Goal: Task Accomplishment & Management: Complete application form

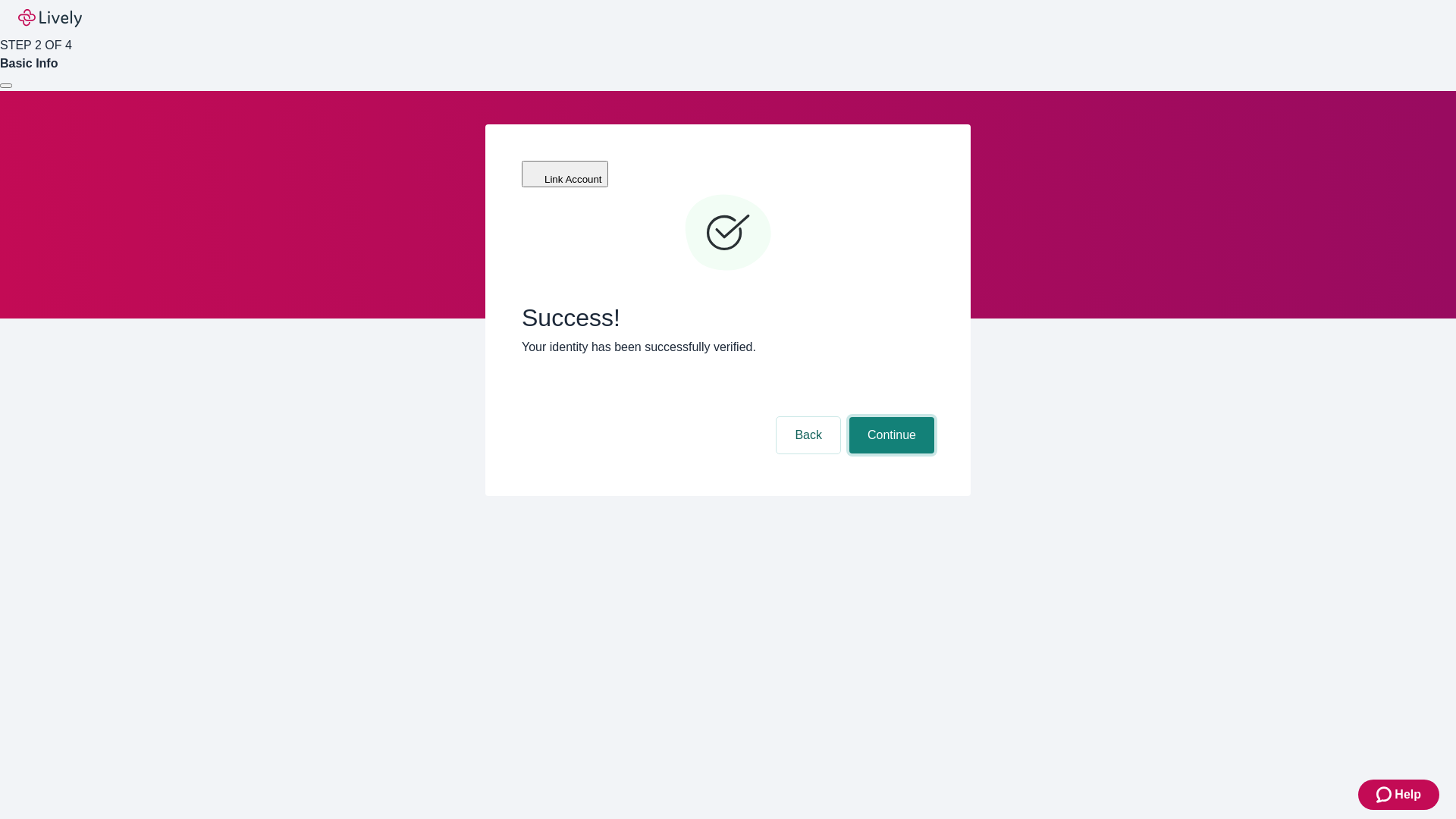
click at [889, 417] on button "Continue" at bounding box center [892, 435] width 85 height 36
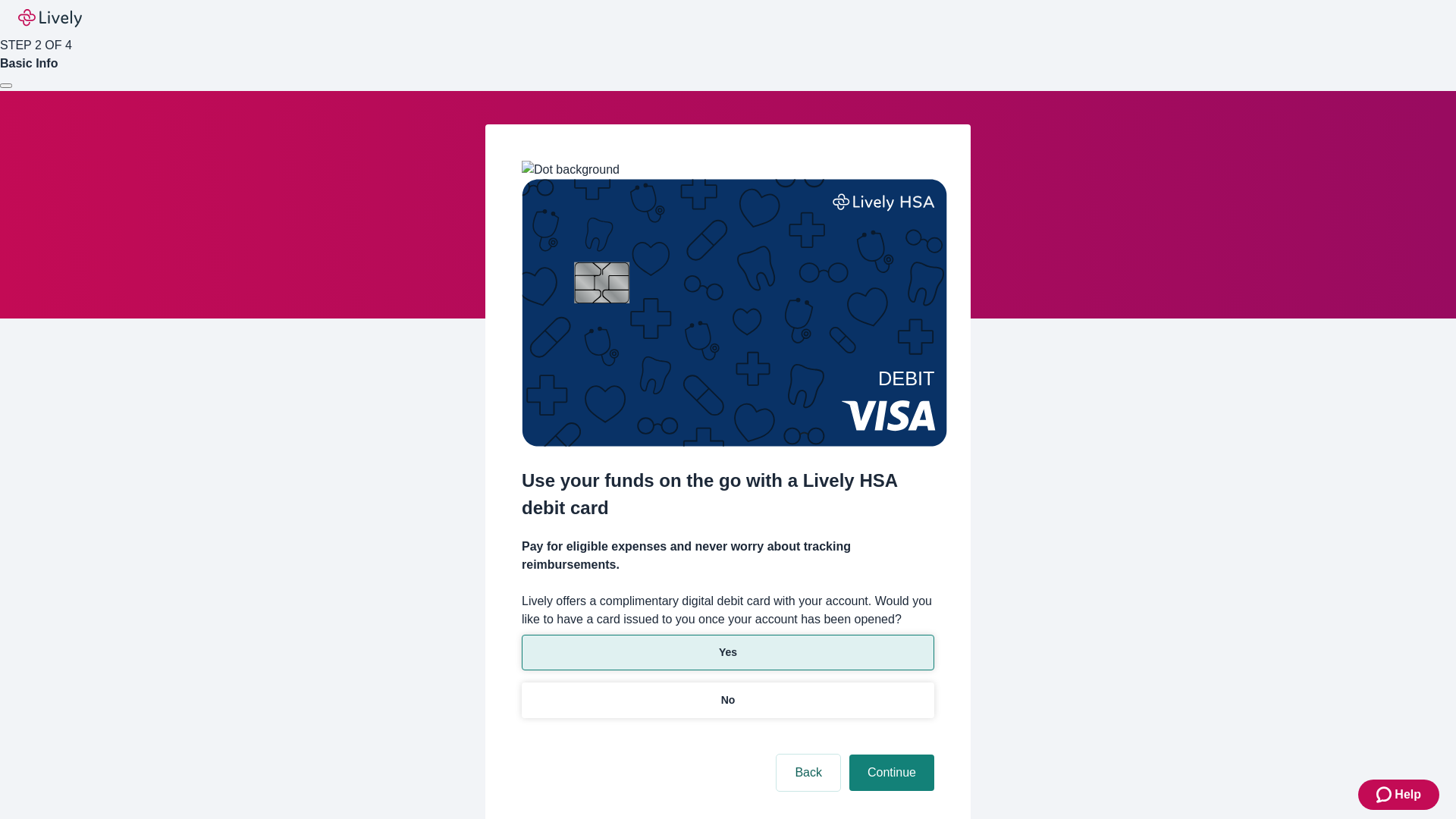
click at [728, 645] on p "Yes" at bounding box center [728, 652] width 18 height 16
click at [889, 755] on button "Continue" at bounding box center [892, 773] width 85 height 36
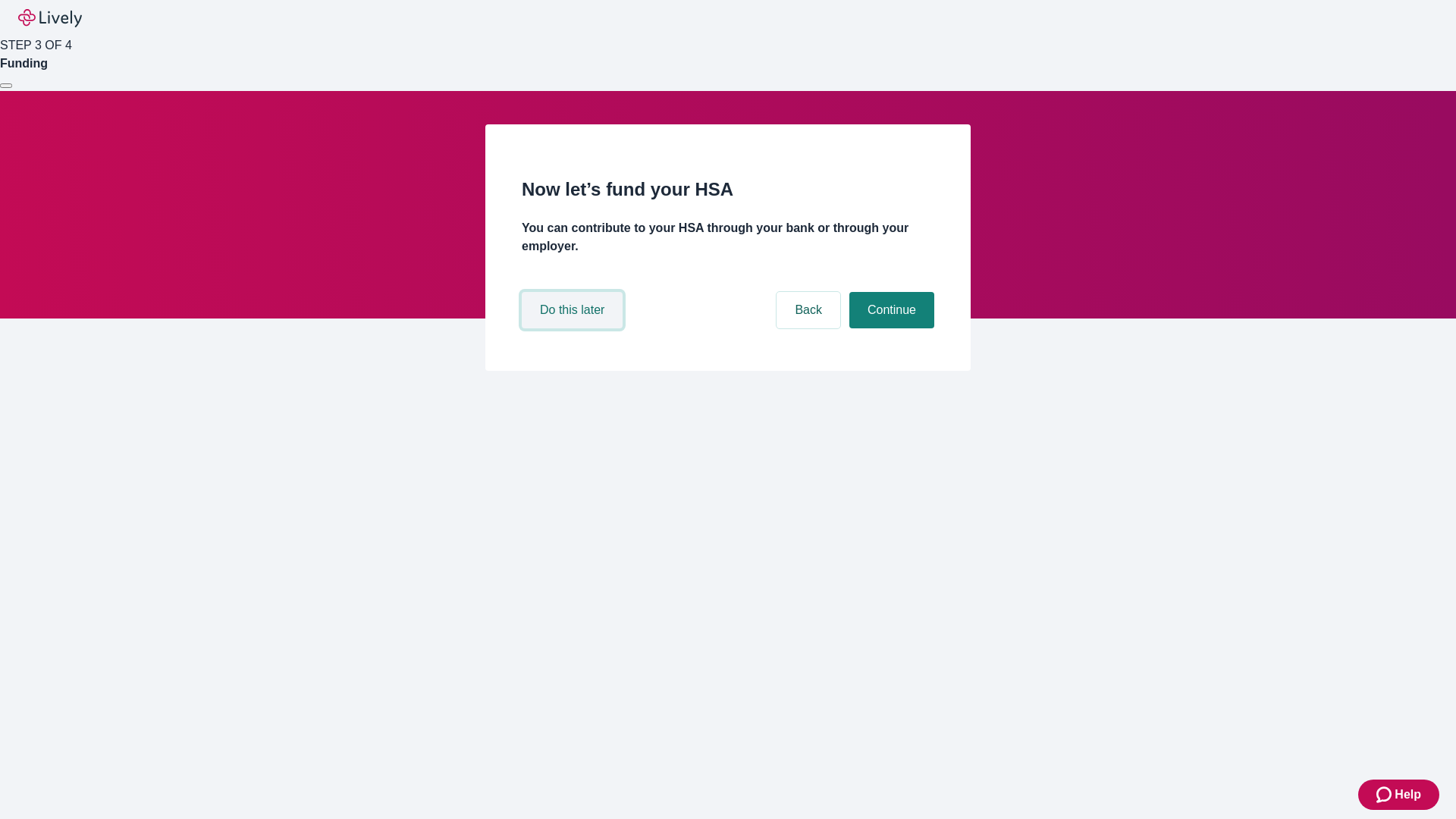
click at [574, 328] on button "Do this later" at bounding box center [573, 310] width 101 height 36
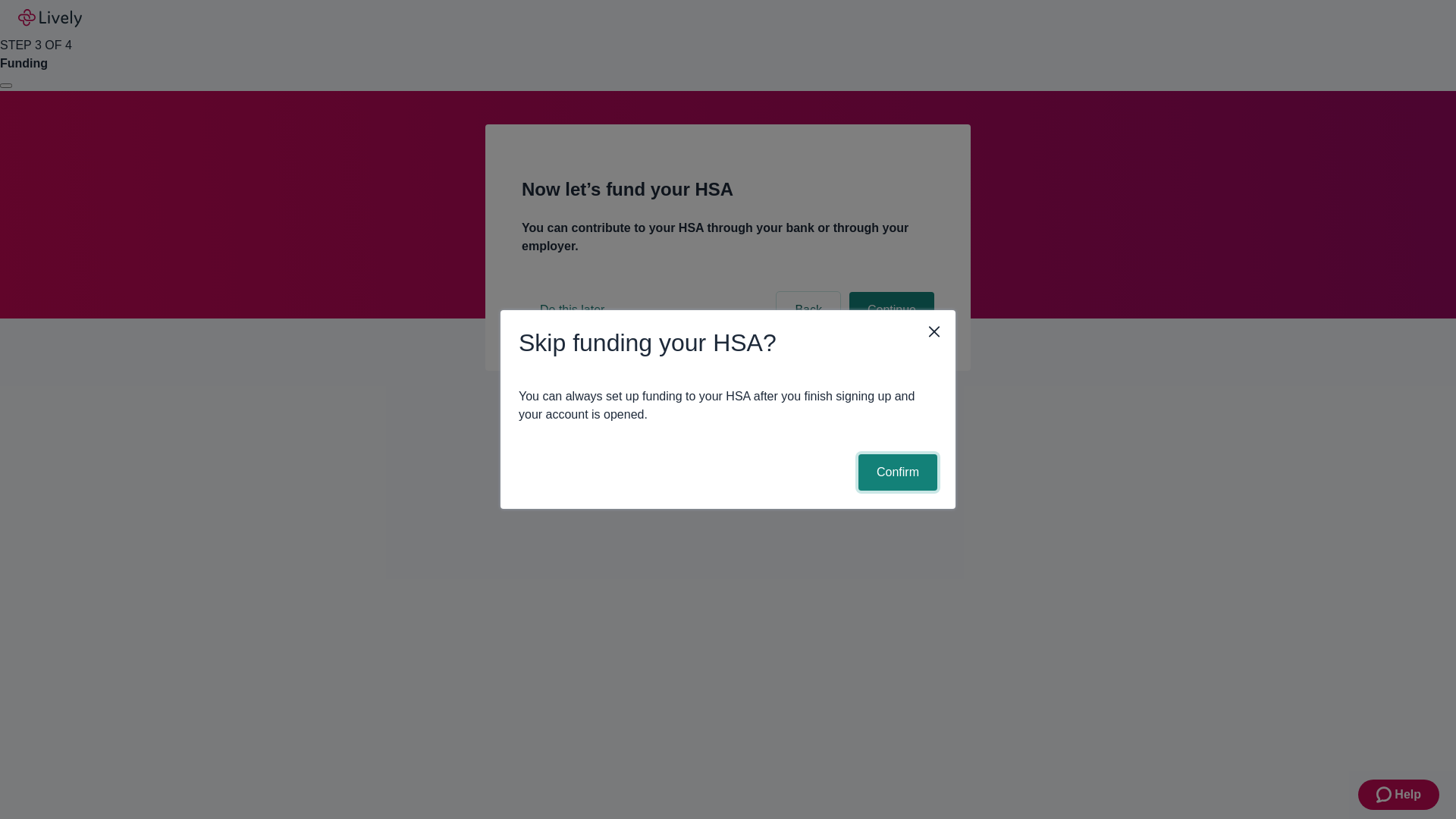
click at [896, 472] on button "Confirm" at bounding box center [897, 472] width 79 height 36
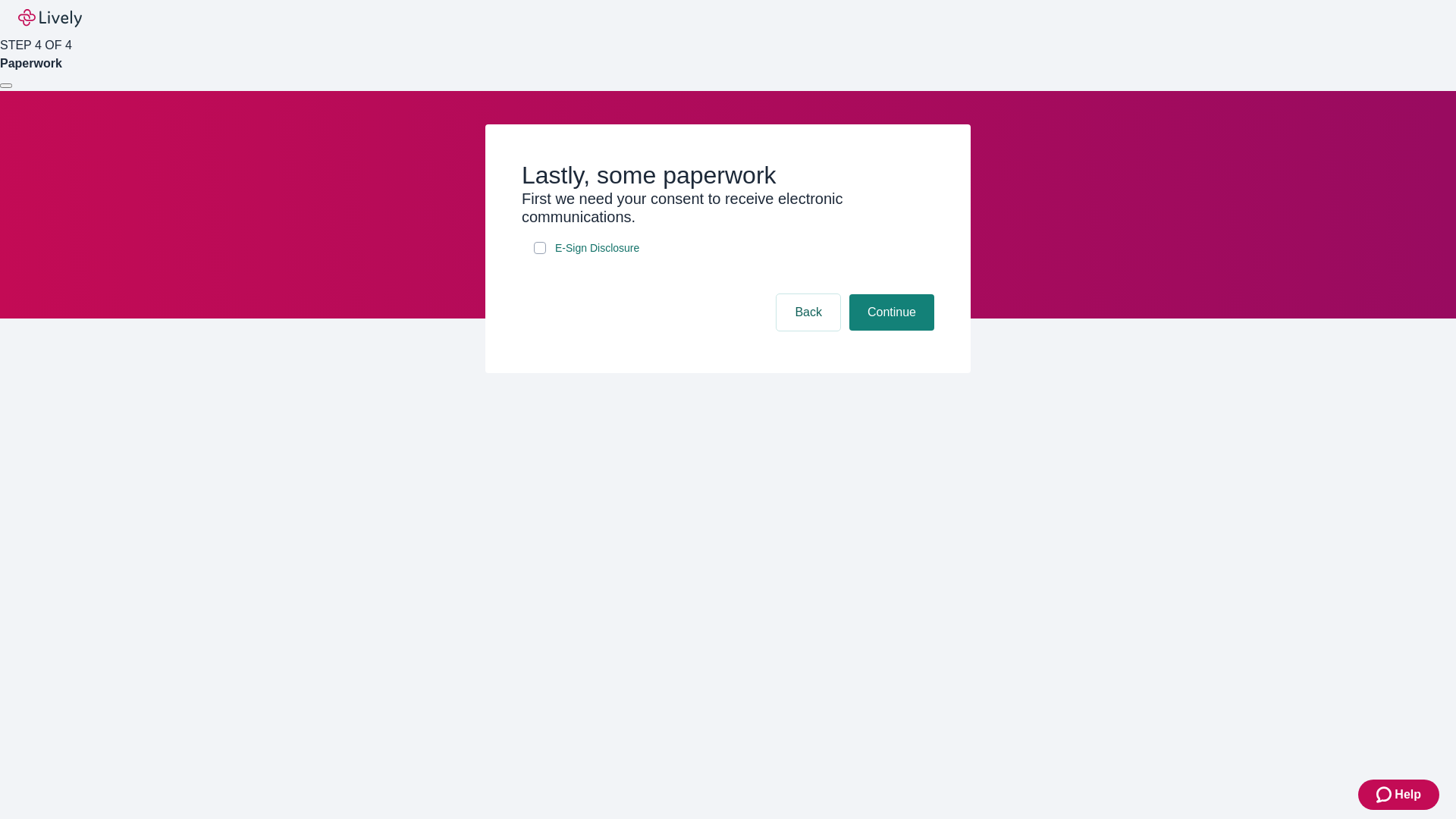
click at [540, 254] on input "E-Sign Disclosure" at bounding box center [539, 248] width 12 height 12
checkbox input "true"
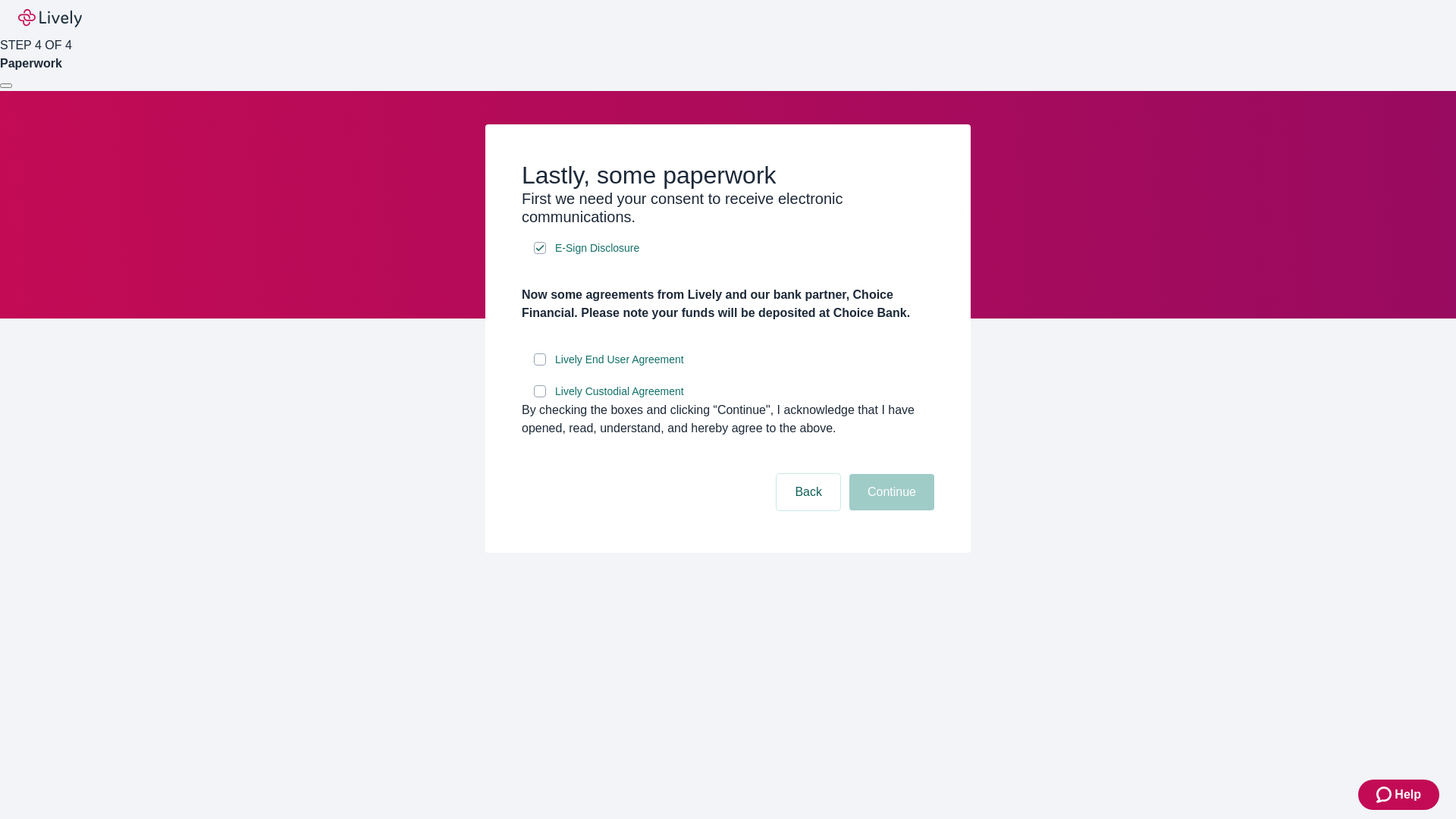
click at [540, 366] on input "Lively End User Agreement" at bounding box center [539, 359] width 12 height 12
checkbox input "true"
click at [540, 398] on input "Lively Custodial Agreement" at bounding box center [539, 391] width 12 height 12
checkbox input "true"
click at [889, 511] on button "Continue" at bounding box center [892, 492] width 85 height 36
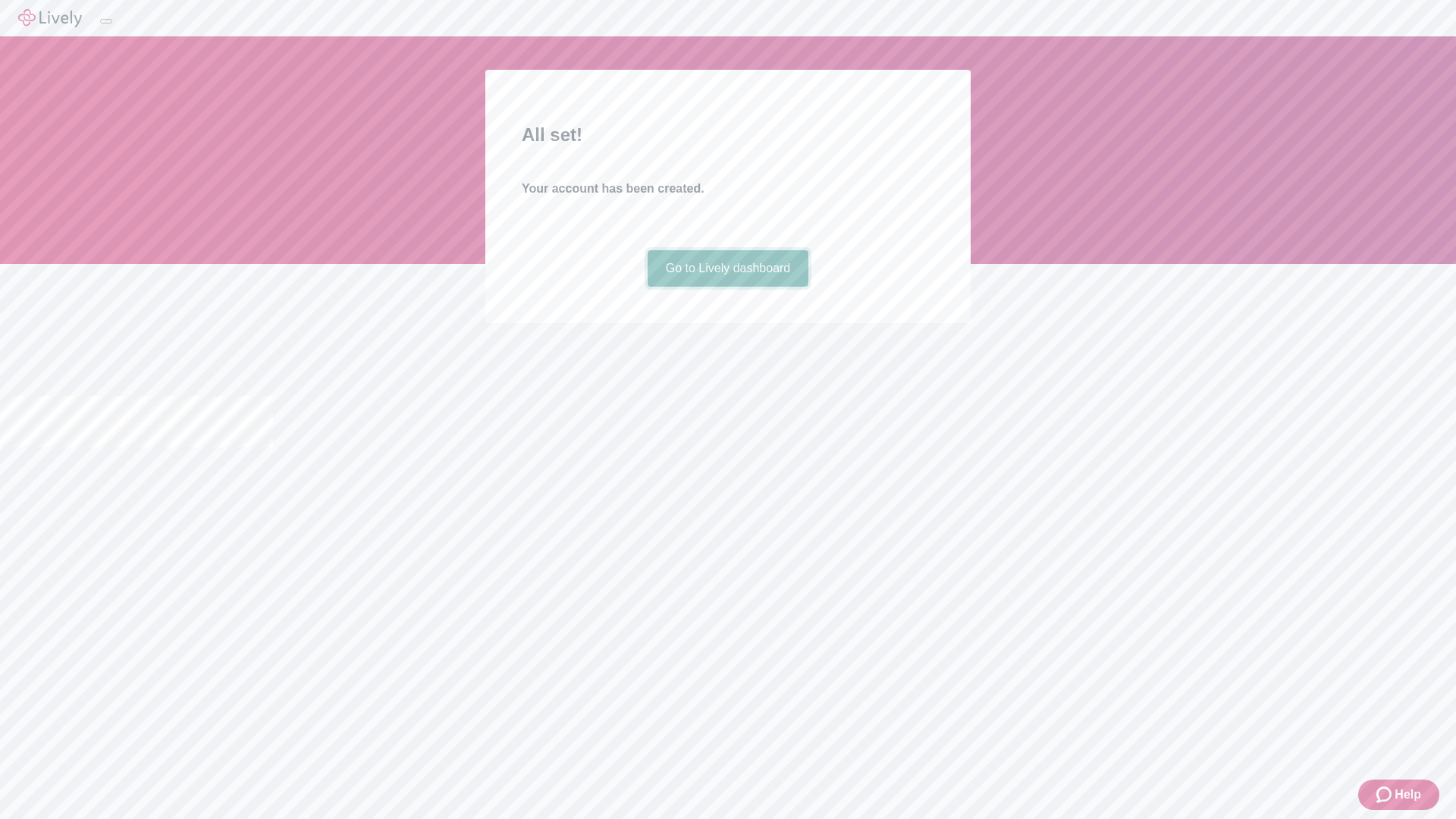
click at [728, 287] on link "Go to Lively dashboard" at bounding box center [728, 269] width 162 height 36
